Goal: Find specific page/section: Find specific page/section

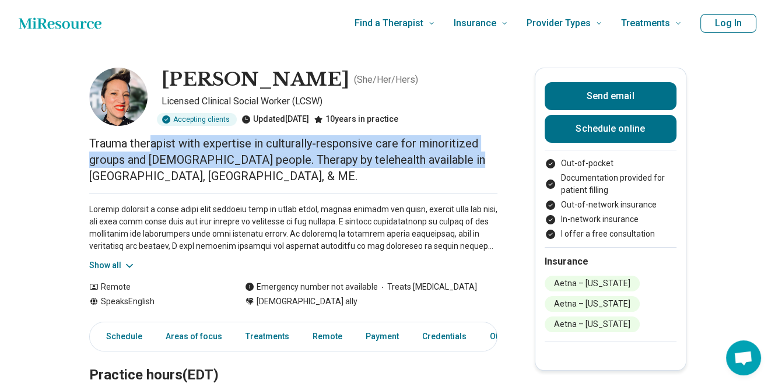
drag, startPoint x: 157, startPoint y: 145, endPoint x: 472, endPoint y: 164, distance: 316.1
click at [472, 164] on p "Trauma therapist with expertise in culturally-responsive care for minoritized g…" at bounding box center [293, 159] width 408 height 49
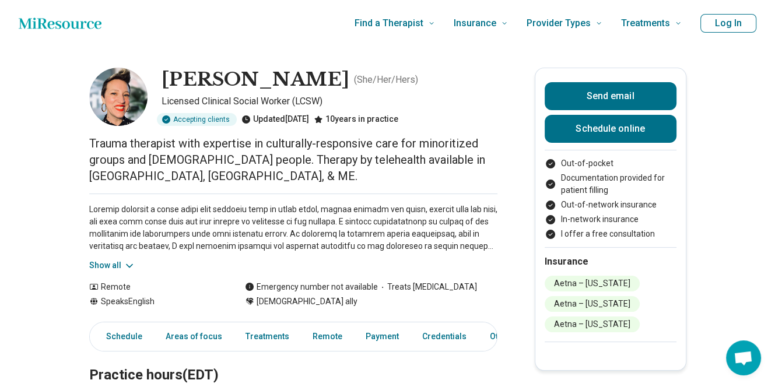
click at [374, 203] on p at bounding box center [293, 227] width 408 height 49
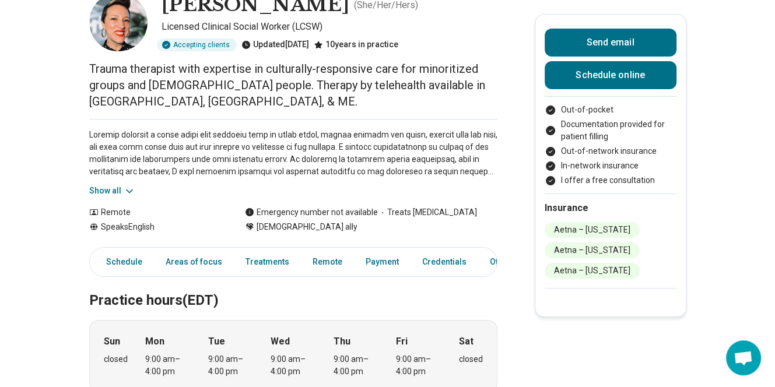
scroll to position [97, 0]
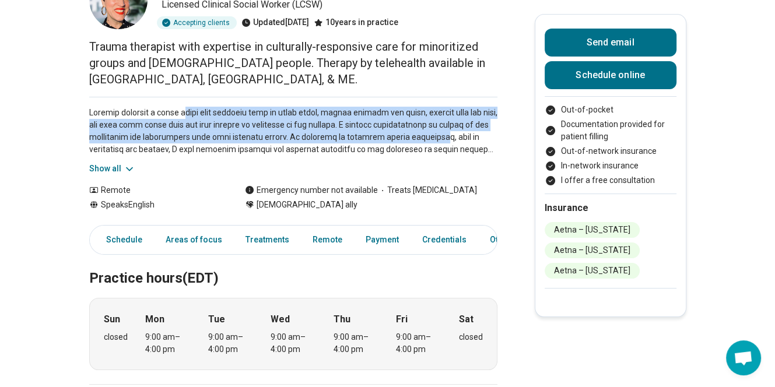
drag, startPoint x: 192, startPoint y: 92, endPoint x: 441, endPoint y: 118, distance: 250.4
click at [441, 118] on p at bounding box center [293, 131] width 408 height 49
click at [131, 163] on icon at bounding box center [130, 169] width 12 height 12
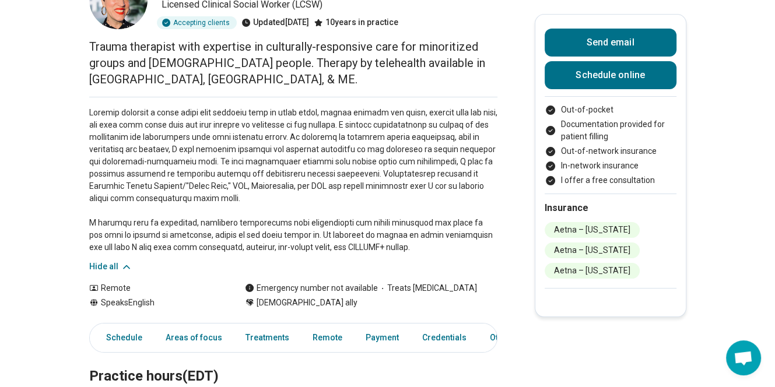
click at [180, 139] on p at bounding box center [293, 180] width 408 height 147
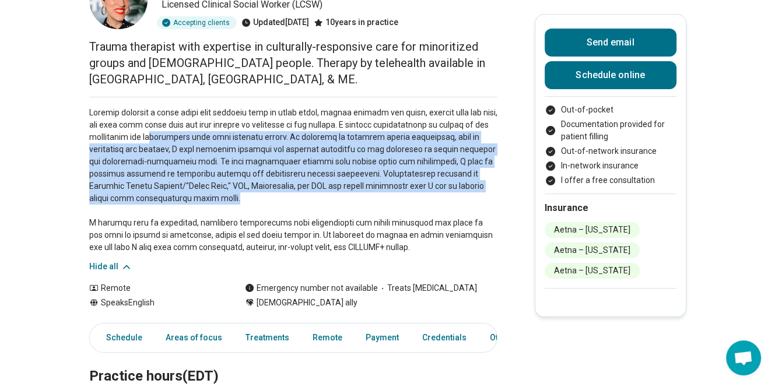
drag, startPoint x: 153, startPoint y: 125, endPoint x: 348, endPoint y: 176, distance: 202.0
click at [348, 176] on p at bounding box center [293, 180] width 408 height 147
click at [268, 170] on p at bounding box center [293, 180] width 408 height 147
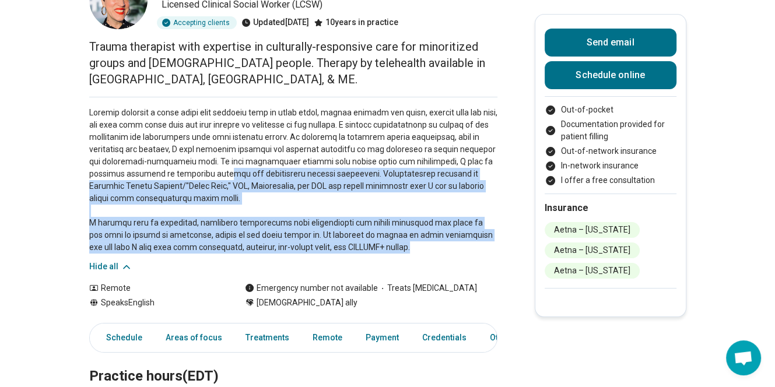
drag, startPoint x: 188, startPoint y: 158, endPoint x: 459, endPoint y: 236, distance: 282.2
click at [459, 236] on p at bounding box center [293, 180] width 408 height 147
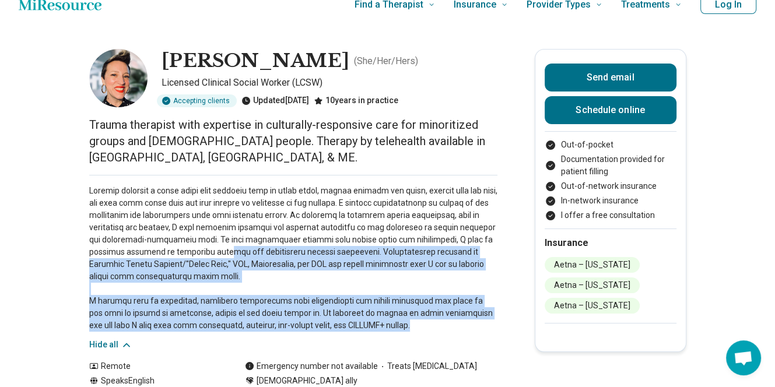
scroll to position [0, 0]
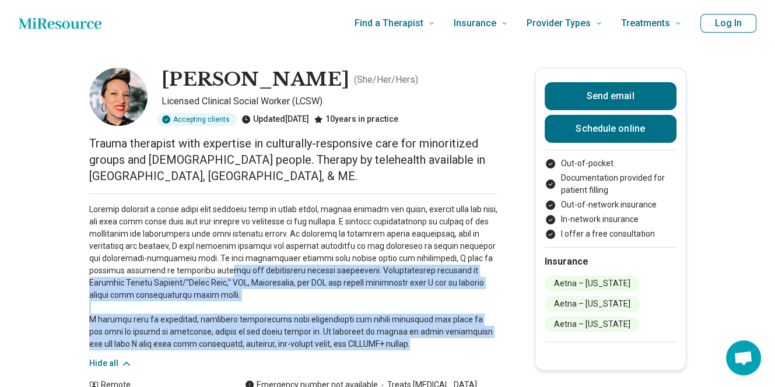
click at [127, 94] on img at bounding box center [118, 97] width 58 height 58
drag, startPoint x: 166, startPoint y: 76, endPoint x: 304, endPoint y: 80, distance: 137.7
click at [304, 80] on div "[PERSON_NAME] ( She/Her/Hers )" at bounding box center [330, 80] width 336 height 24
copy h1 "[PERSON_NAME]"
